Goal: Check status: Check status

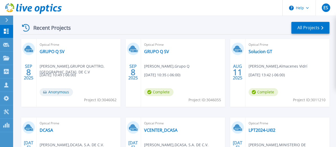
scroll to position [164, 0]
click at [160, 51] on link "GRUPO Q SV" at bounding box center [156, 51] width 25 height 5
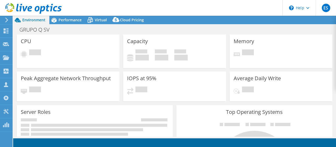
select select "USD"
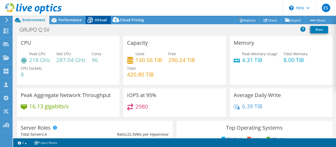
click at [98, 20] on span "Virtual" at bounding box center [101, 19] width 12 height 5
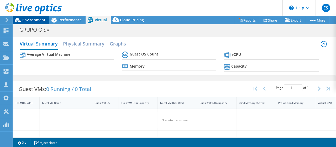
click at [45, 18] on span "Environment" at bounding box center [33, 19] width 23 height 5
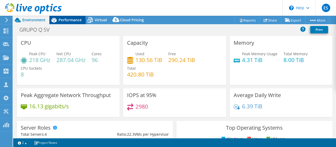
click at [65, 18] on span "Performance" at bounding box center [70, 19] width 23 height 5
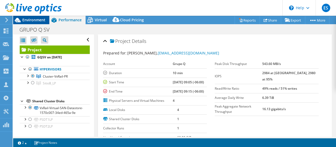
click at [35, 19] on span "Environment" at bounding box center [33, 19] width 23 height 5
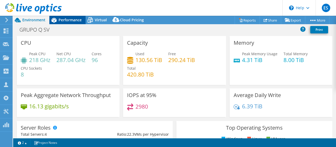
click at [77, 20] on span "Performance" at bounding box center [70, 19] width 23 height 5
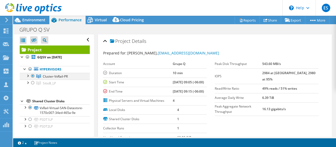
click at [28, 76] on div at bounding box center [27, 75] width 5 height 5
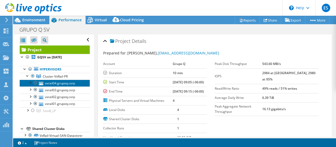
click at [65, 83] on link "vxrail04.grupoq.corp" at bounding box center [55, 82] width 70 height 7
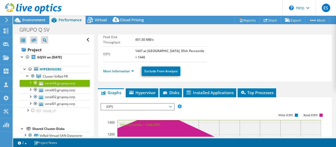
scroll to position [43, 0]
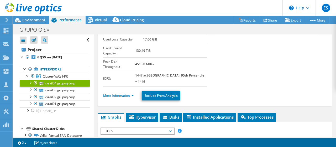
click at [131, 93] on link "More Information" at bounding box center [118, 95] width 31 height 4
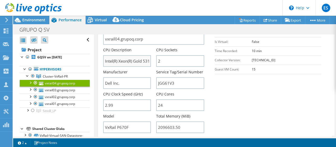
scroll to position [169, 0]
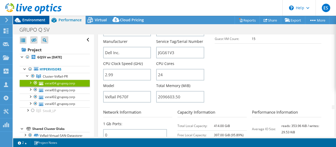
click at [34, 21] on span "Environment" at bounding box center [33, 19] width 23 height 5
